Goal: Communication & Community: Ask a question

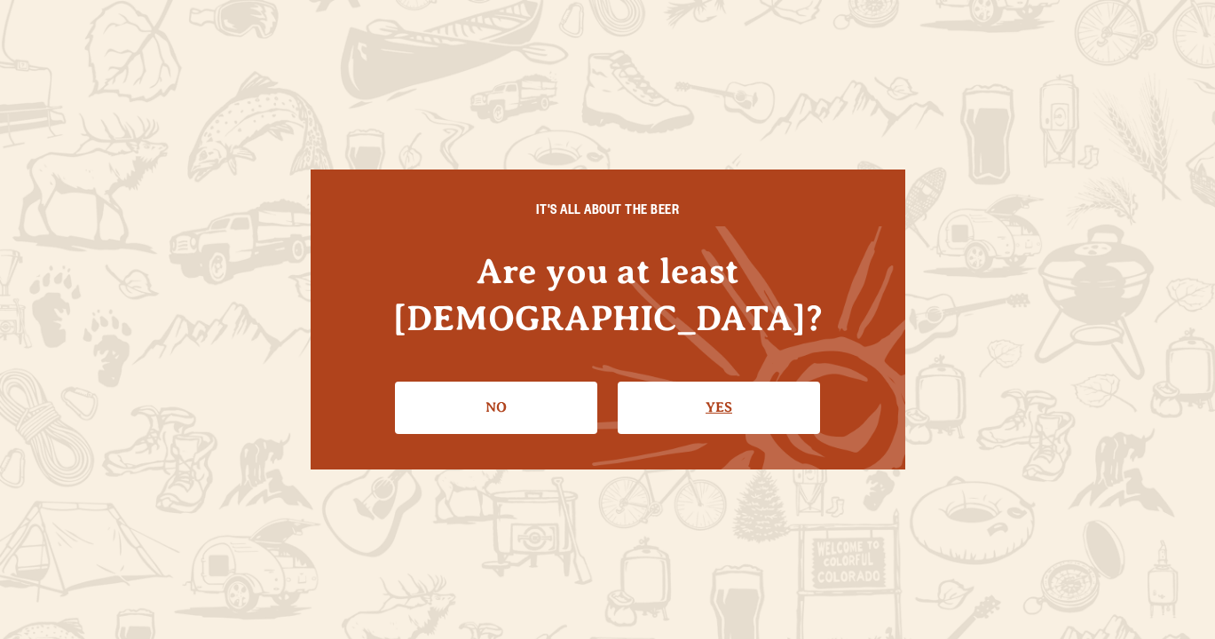
click at [663, 390] on link "Yes" at bounding box center [719, 407] width 202 height 51
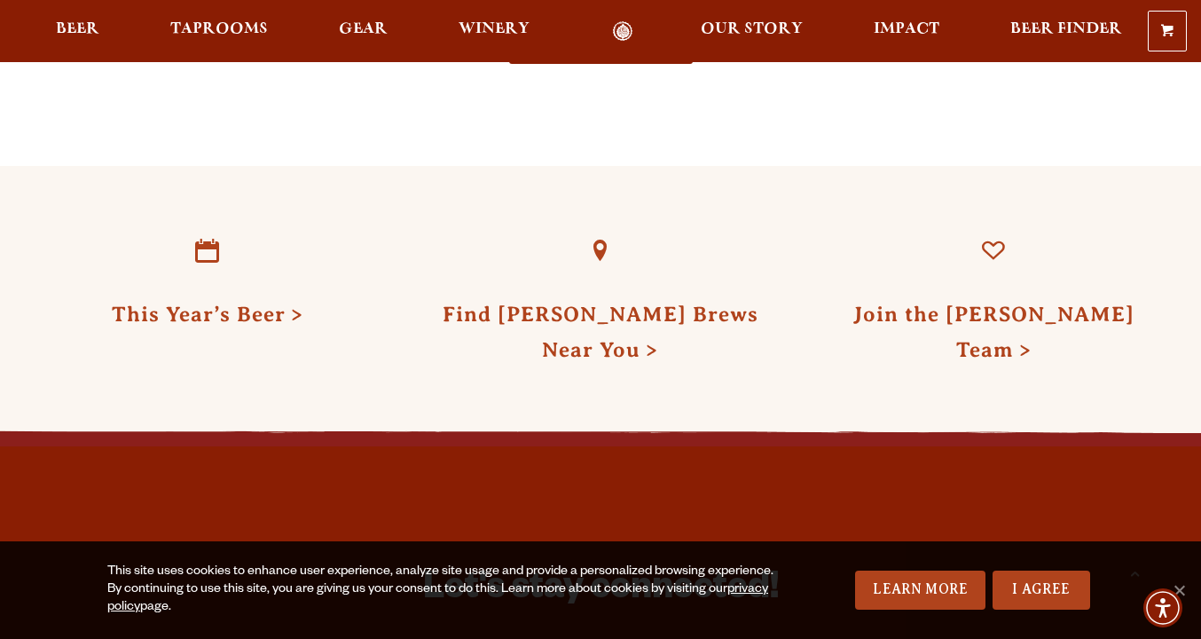
scroll to position [5183, 0]
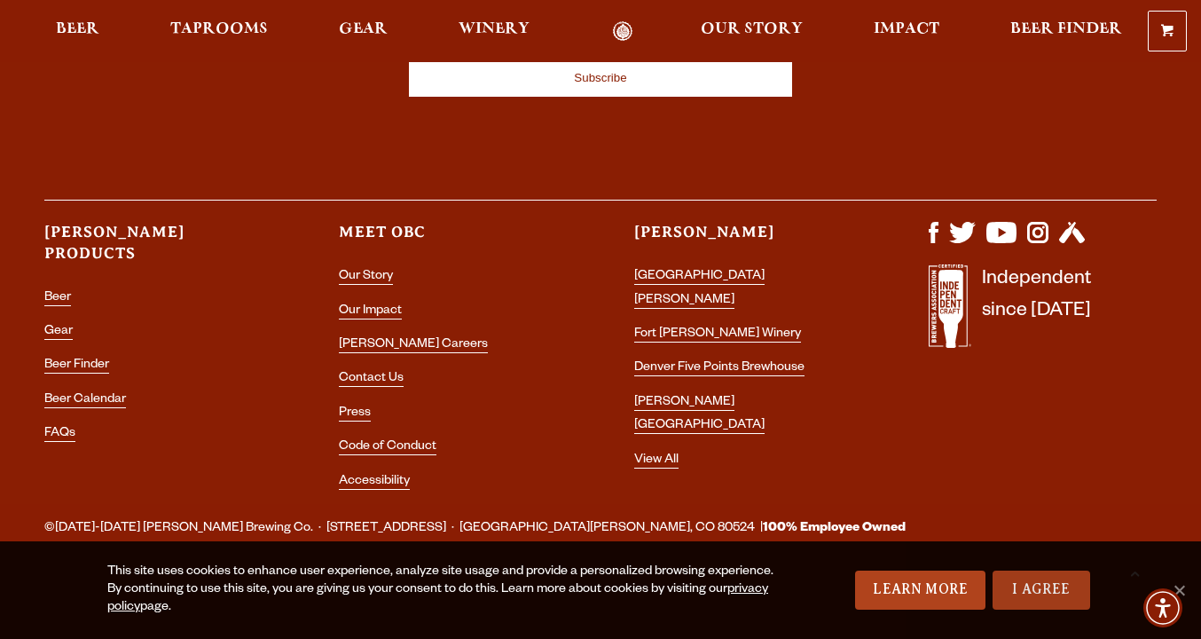
click at [1058, 591] on link "I Agree" at bounding box center [1042, 590] width 98 height 39
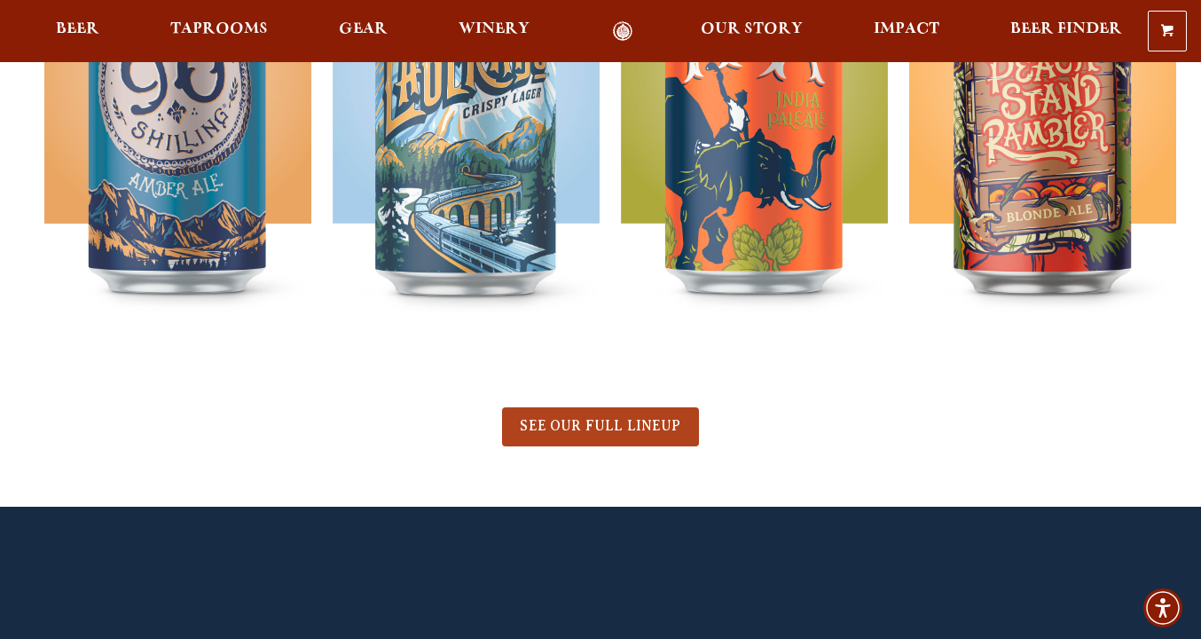
scroll to position [0, 0]
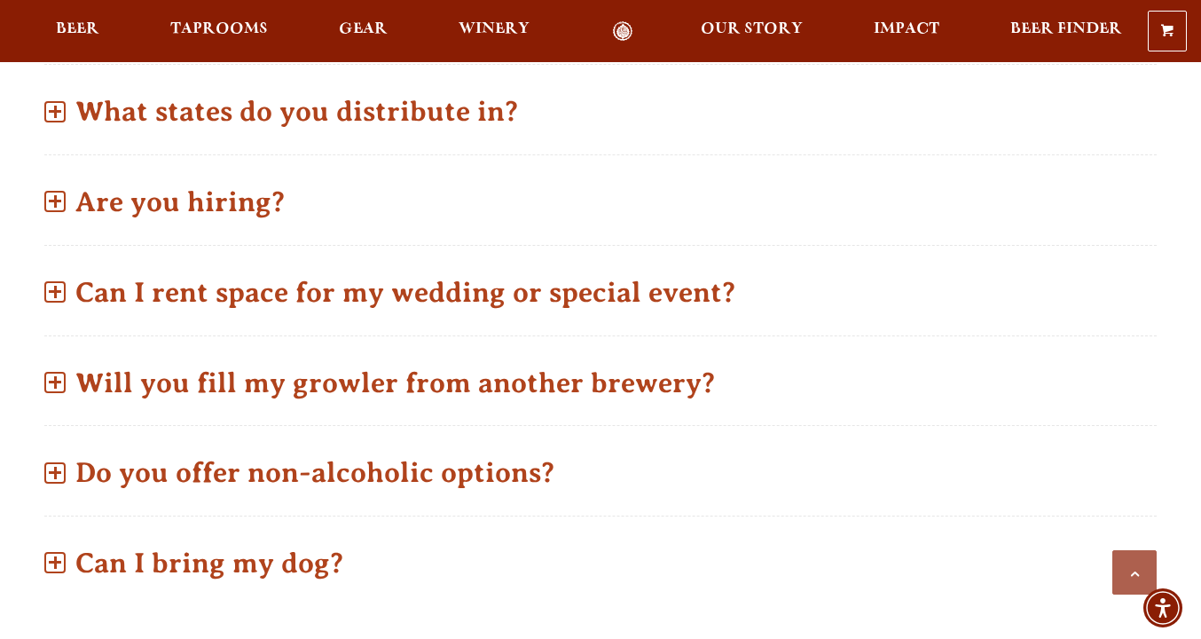
scroll to position [963, 0]
click at [261, 170] on p "Are you hiring?" at bounding box center [600, 200] width 1113 height 63
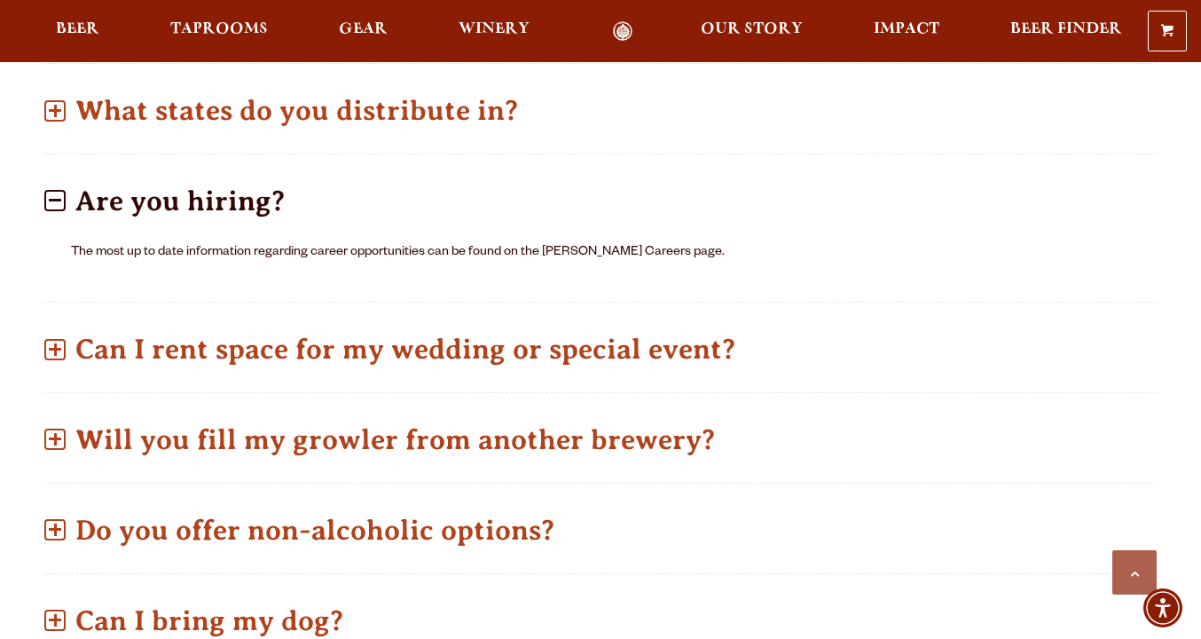
click at [260, 169] on p "Are you hiring?" at bounding box center [600, 200] width 1113 height 63
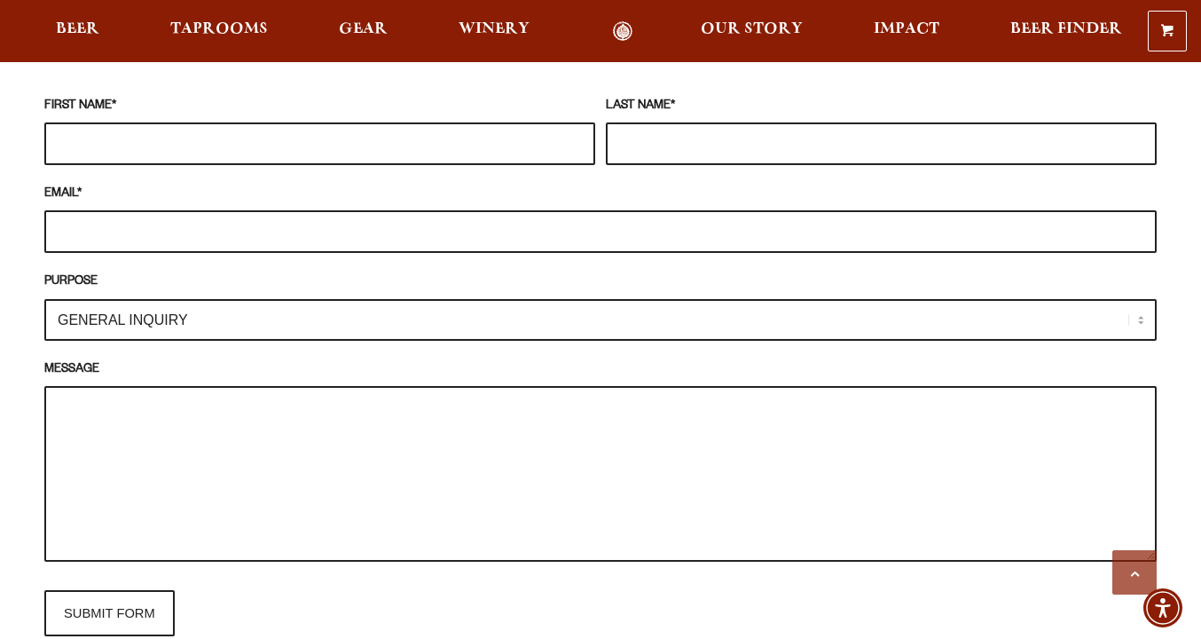
scroll to position [1666, 0]
click at [266, 315] on fieldset "FIRST NAME * LAST NAME * EMAIL * PURPOSE GENERAL INQUIRY TAPROOM / BREWERY WINE…" at bounding box center [600, 365] width 1113 height 558
click at [267, 301] on select "GENERAL INQUIRY TAPROOM / BREWERY WINERY BOOK A TOUR MEDIA INQUIRY GEAR SHOP OD…" at bounding box center [600, 319] width 1113 height 42
select select "TAPROOM / BREWERY"
click at [44, 298] on select "GENERAL INQUIRY TAPROOM / BREWERY WINERY BOOK A TOUR MEDIA INQUIRY GEAR SHOP OD…" at bounding box center [600, 319] width 1113 height 42
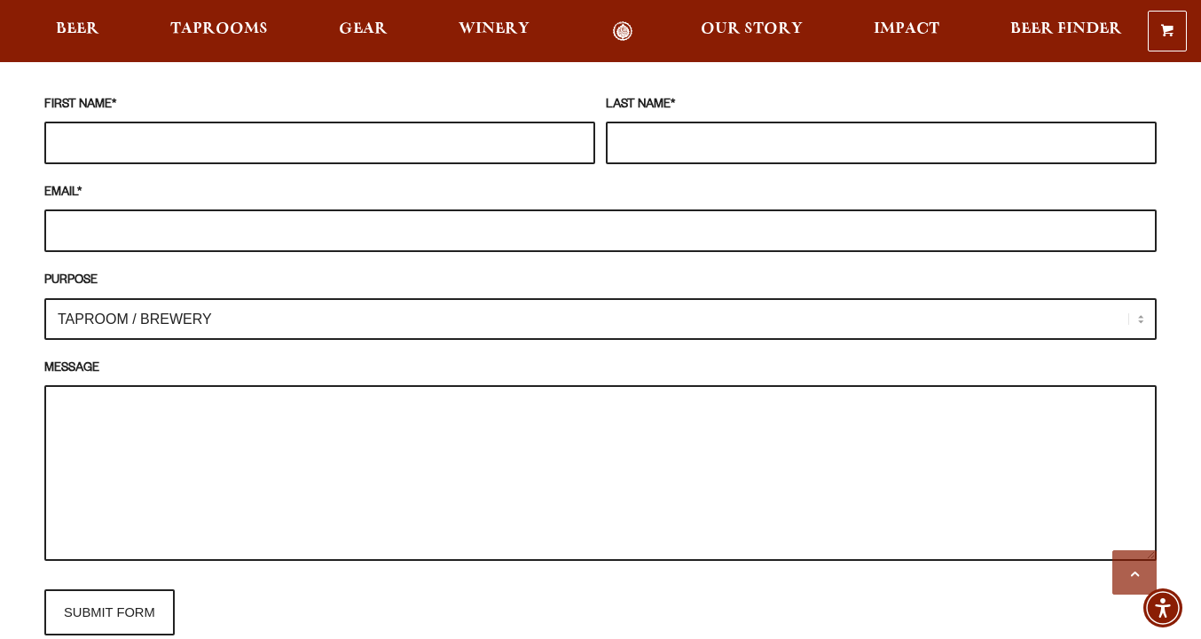
scroll to position [1401, 0]
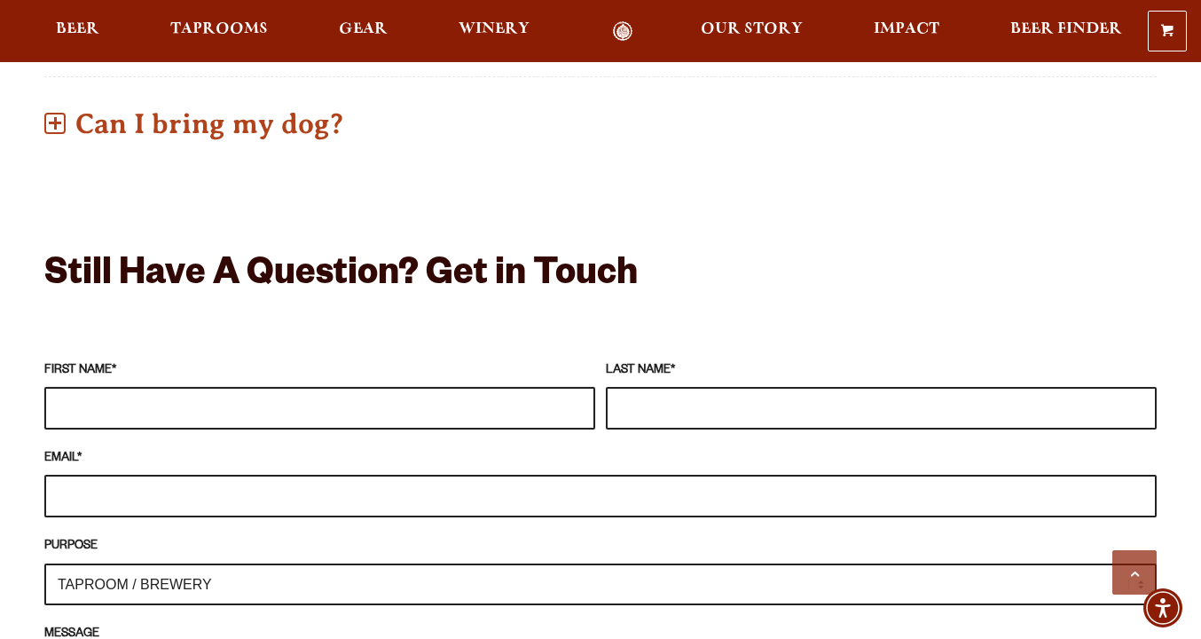
click at [220, 389] on input "FIRST NAME *" at bounding box center [319, 408] width 551 height 43
type input "Laura"
type input "Hershiser"
type input "L"
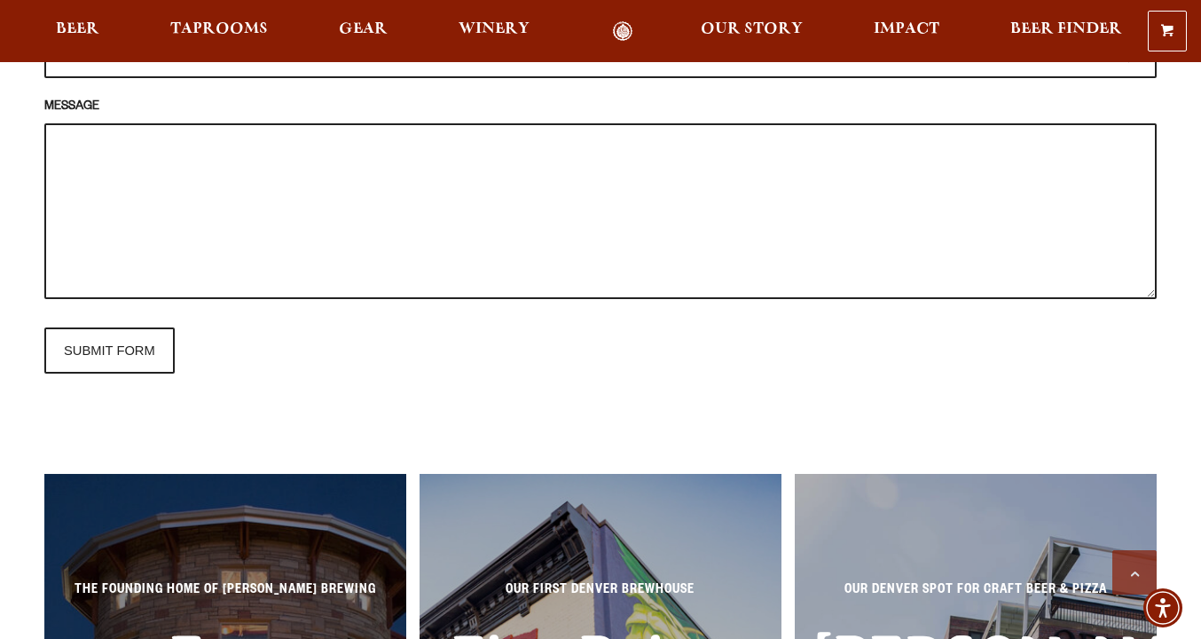
scroll to position [1946, 0]
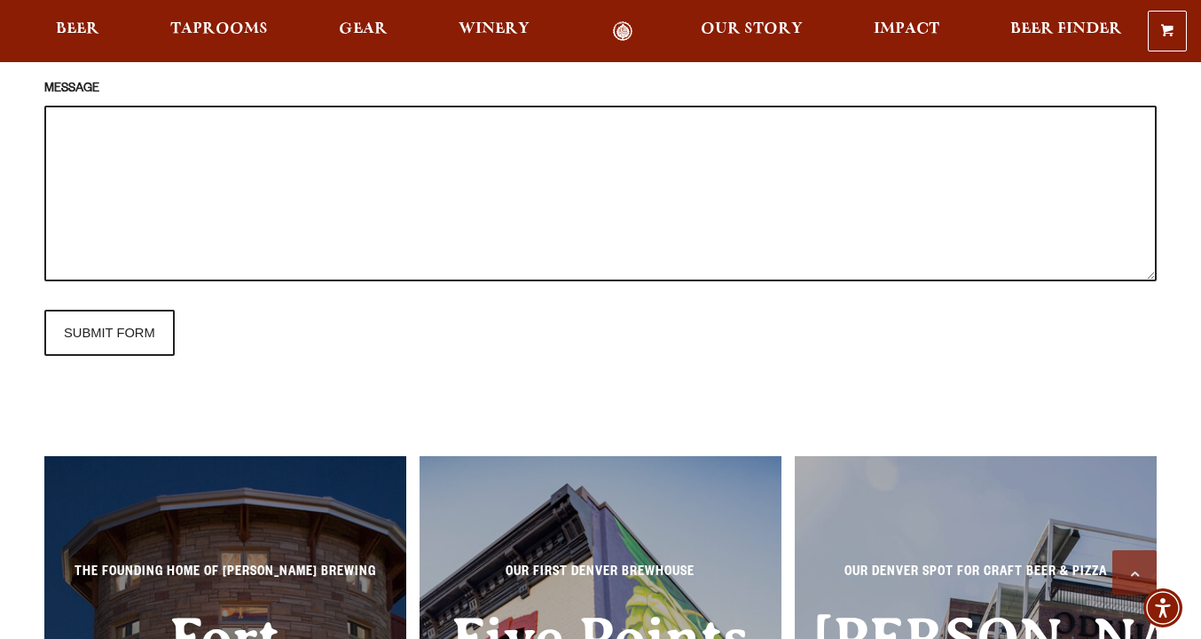
type input "laura.hershiser@heartjcenter.org"
